Goal: Navigation & Orientation: Find specific page/section

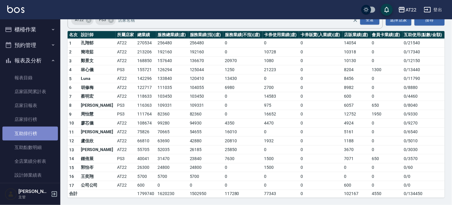
click at [43, 131] on link "互助排行榜" at bounding box center [29, 134] width 55 height 14
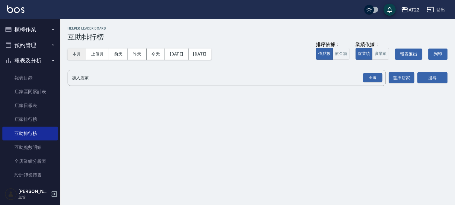
click at [83, 53] on button "本月" at bounding box center [77, 54] width 19 height 11
click at [368, 77] on div "全選" at bounding box center [372, 77] width 19 height 9
click at [441, 80] on button "搜尋" at bounding box center [432, 78] width 30 height 11
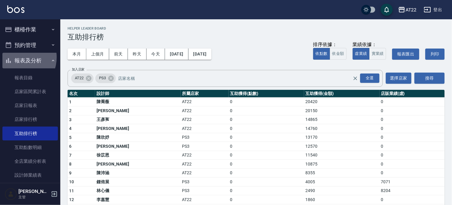
click at [17, 57] on button "報表及分析" at bounding box center [29, 61] width 55 height 16
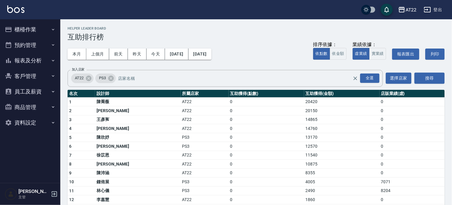
click at [41, 22] on button "櫃檯作業" at bounding box center [29, 30] width 55 height 16
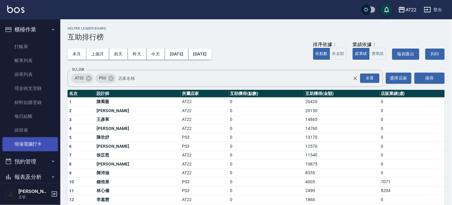
click at [23, 142] on link "現場電腦打卡" at bounding box center [29, 144] width 55 height 14
